Goal: Check status: Check status

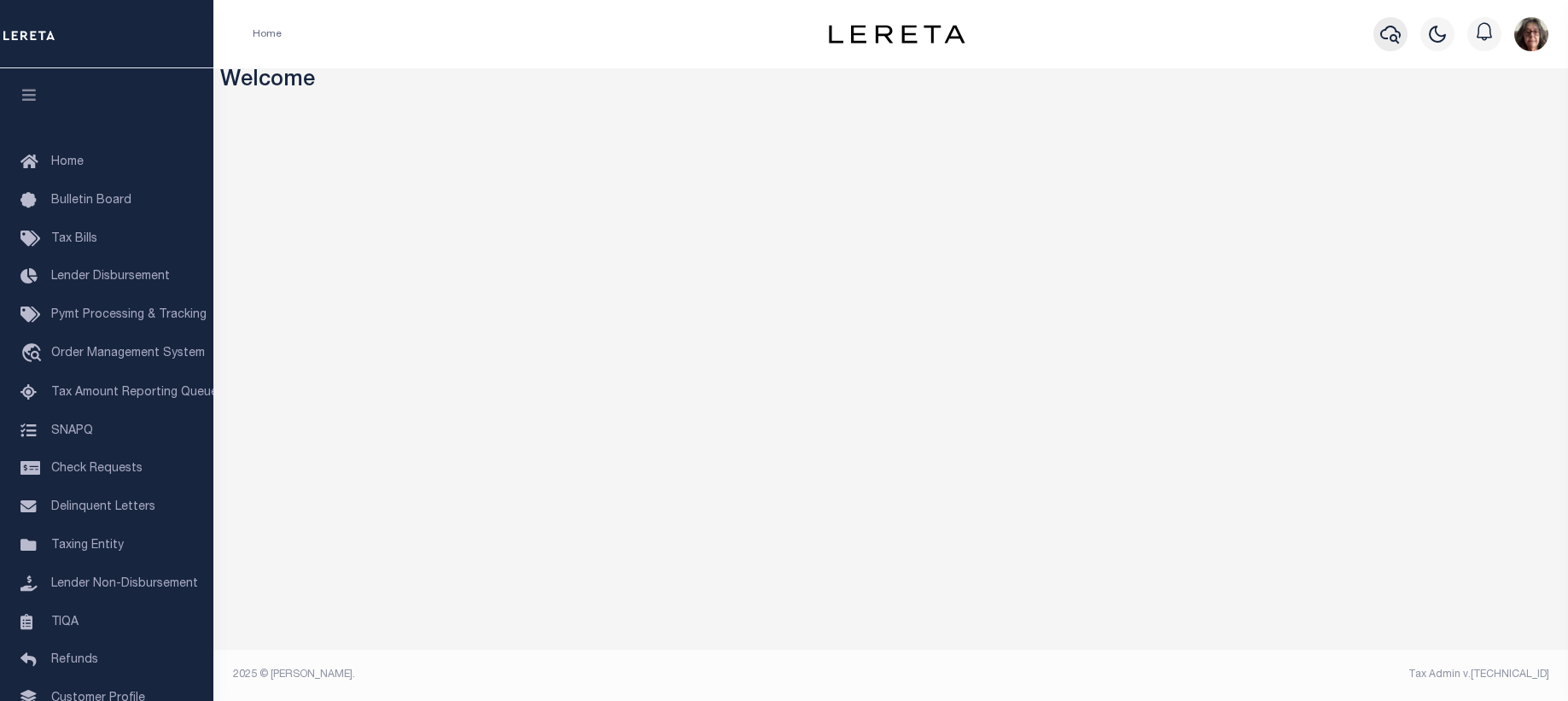
click at [1395, 34] on icon "button" at bounding box center [1390, 33] width 20 height 20
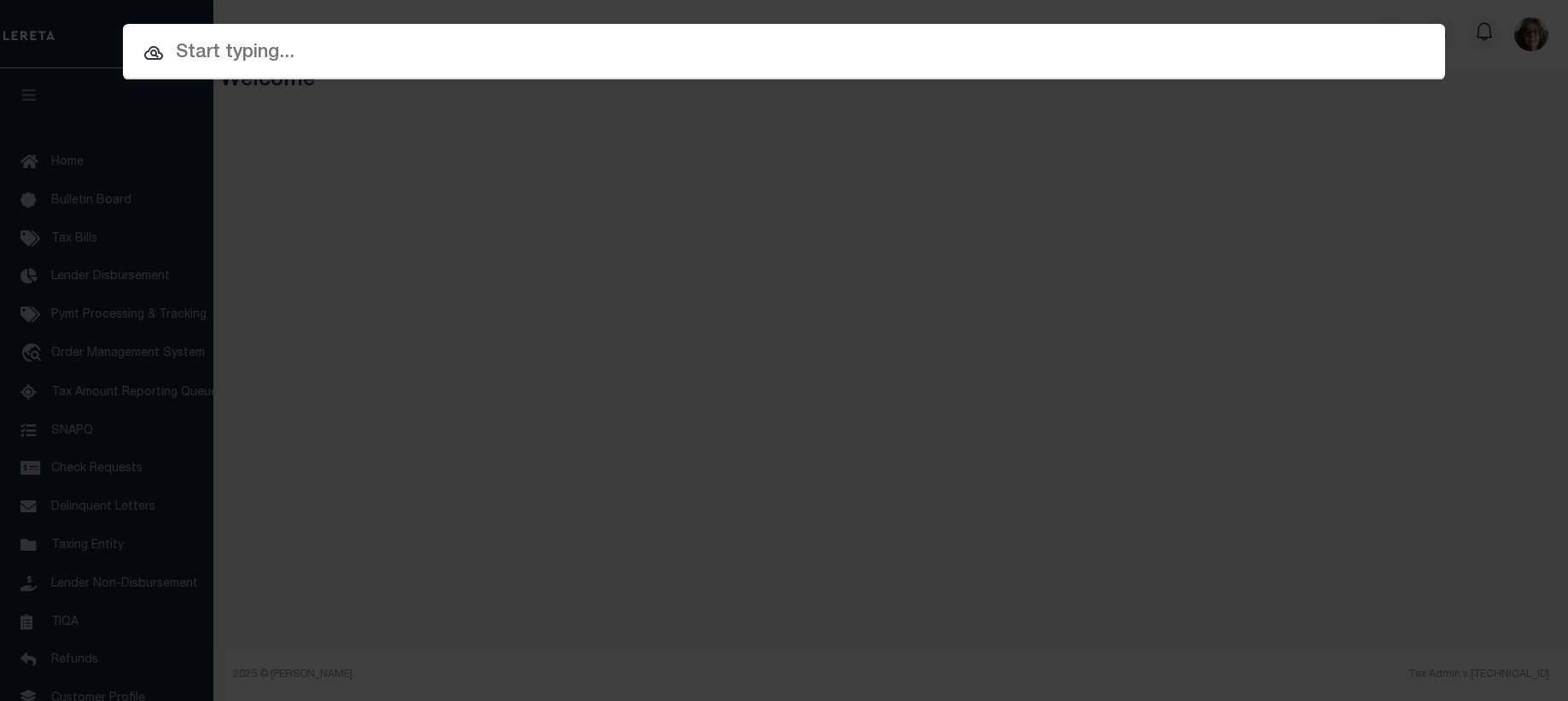
paste input "S15 000 075 000"
type input "S15 000 075 000"
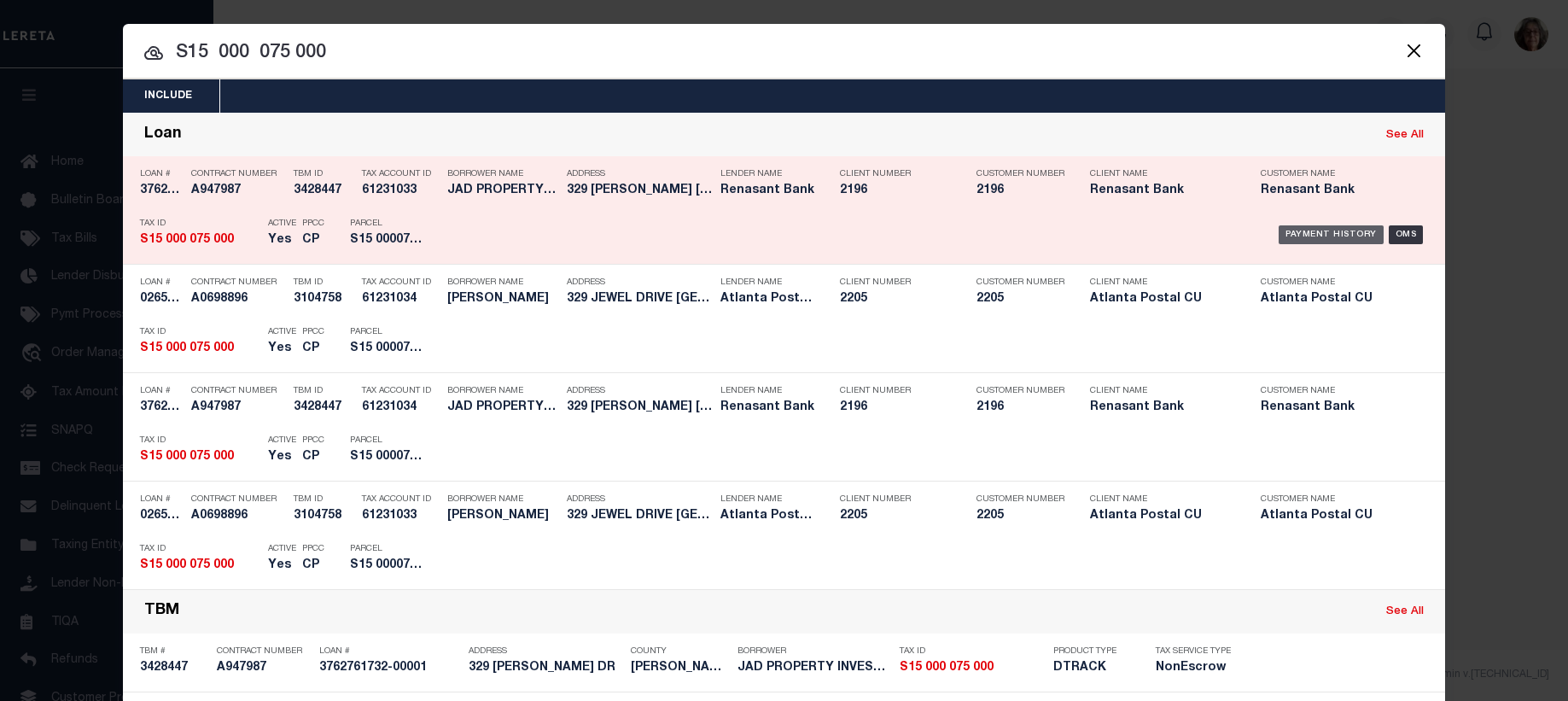
click at [1304, 235] on div "Payment History" at bounding box center [1331, 234] width 105 height 18
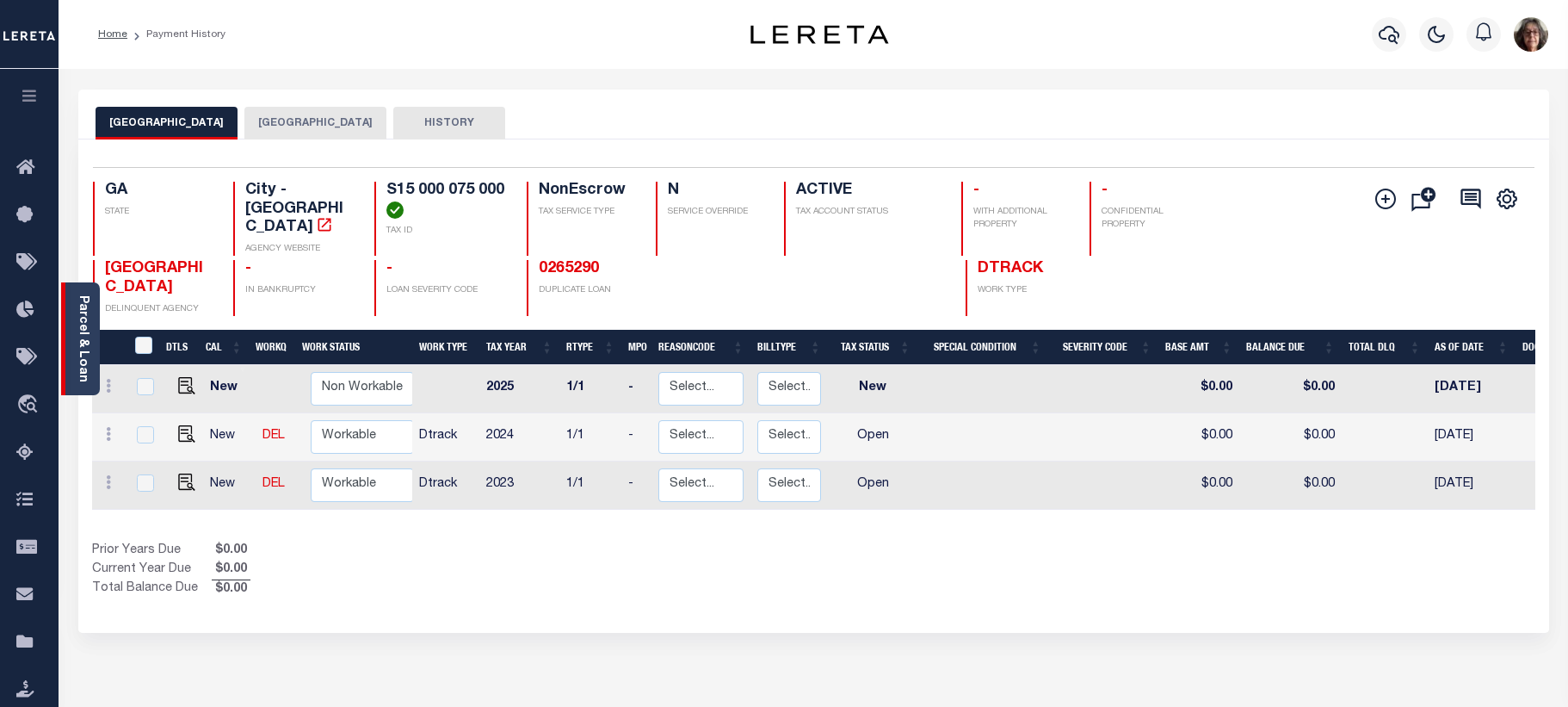
click at [84, 336] on link "Parcel & Loan" at bounding box center [83, 338] width 12 height 87
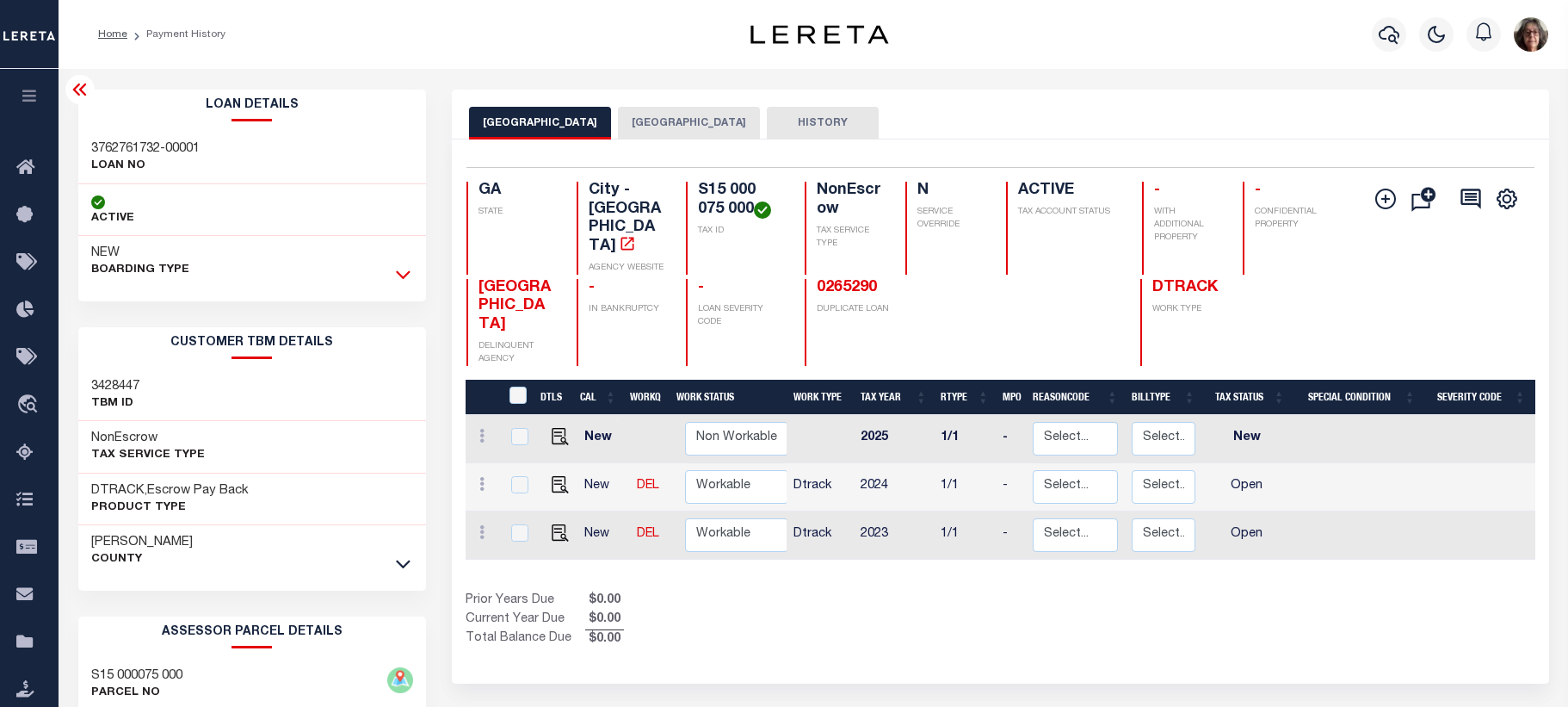
click at [402, 274] on icon at bounding box center [403, 274] width 14 height 18
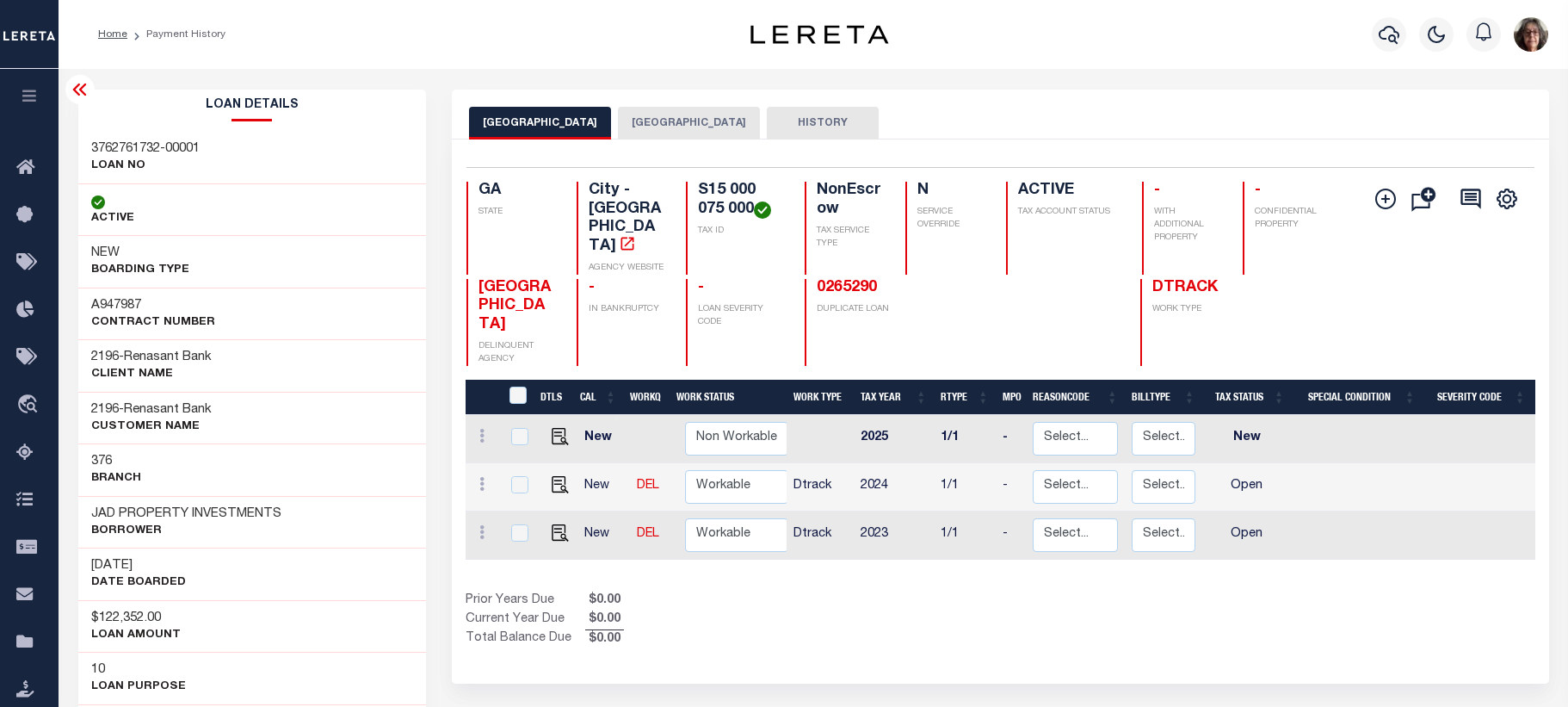
click at [652, 122] on button "BULLOCH COUNTY" at bounding box center [689, 123] width 142 height 33
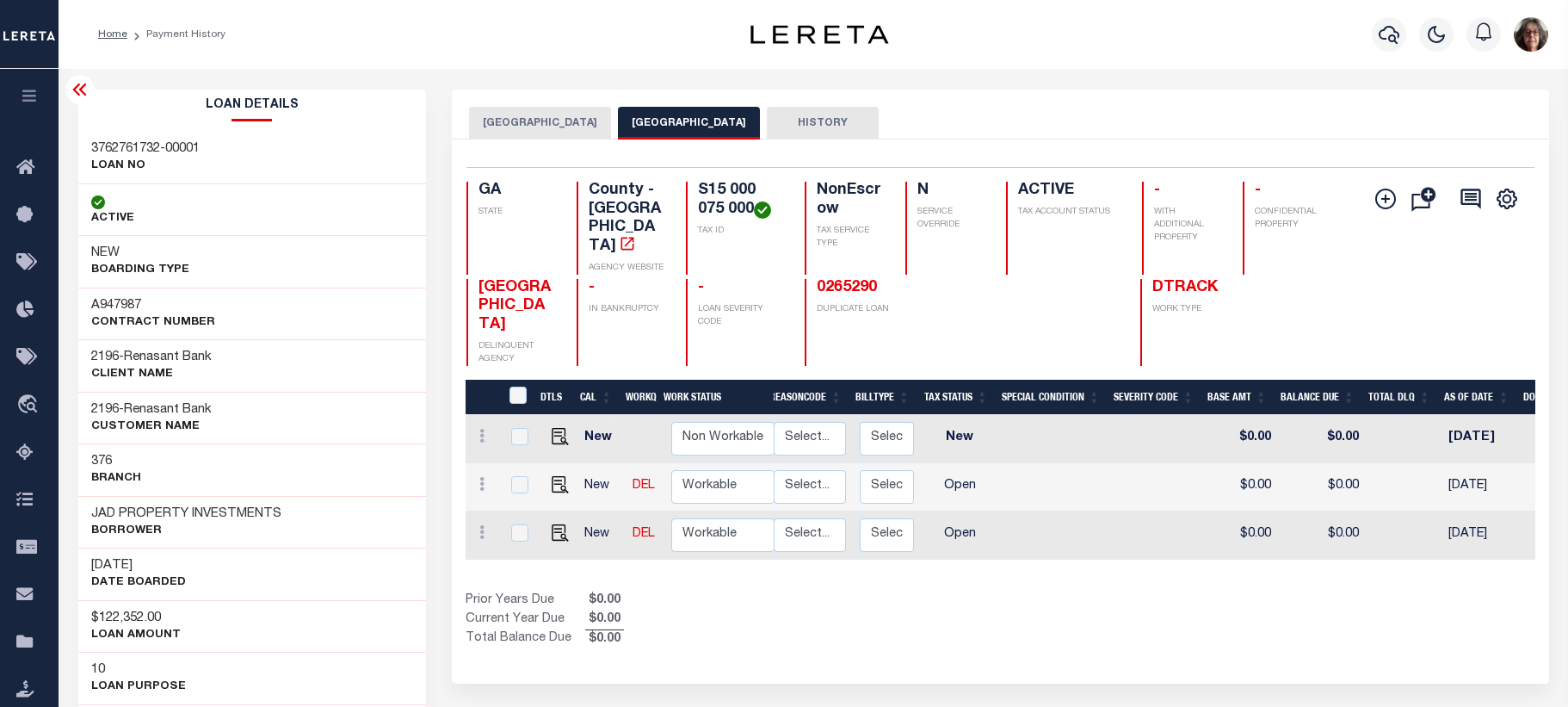
scroll to position [0, 368]
